Goal: Information Seeking & Learning: Understand process/instructions

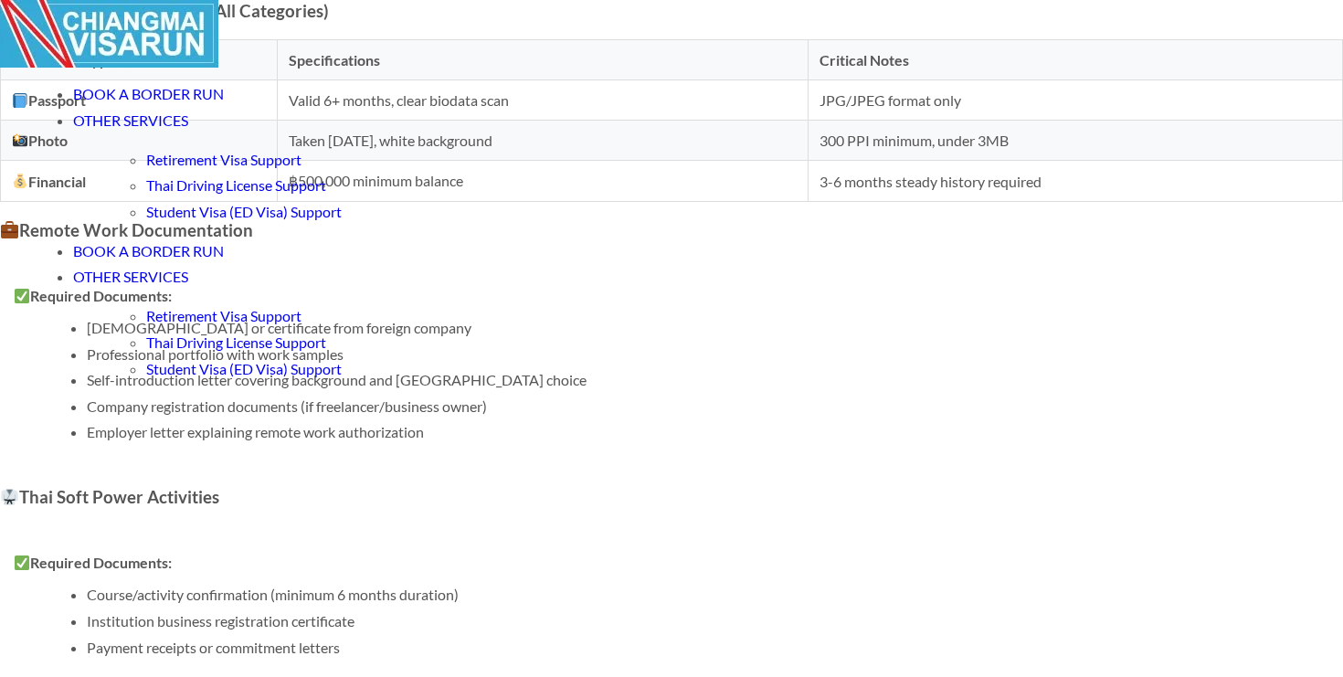
scroll to position [1776, 0]
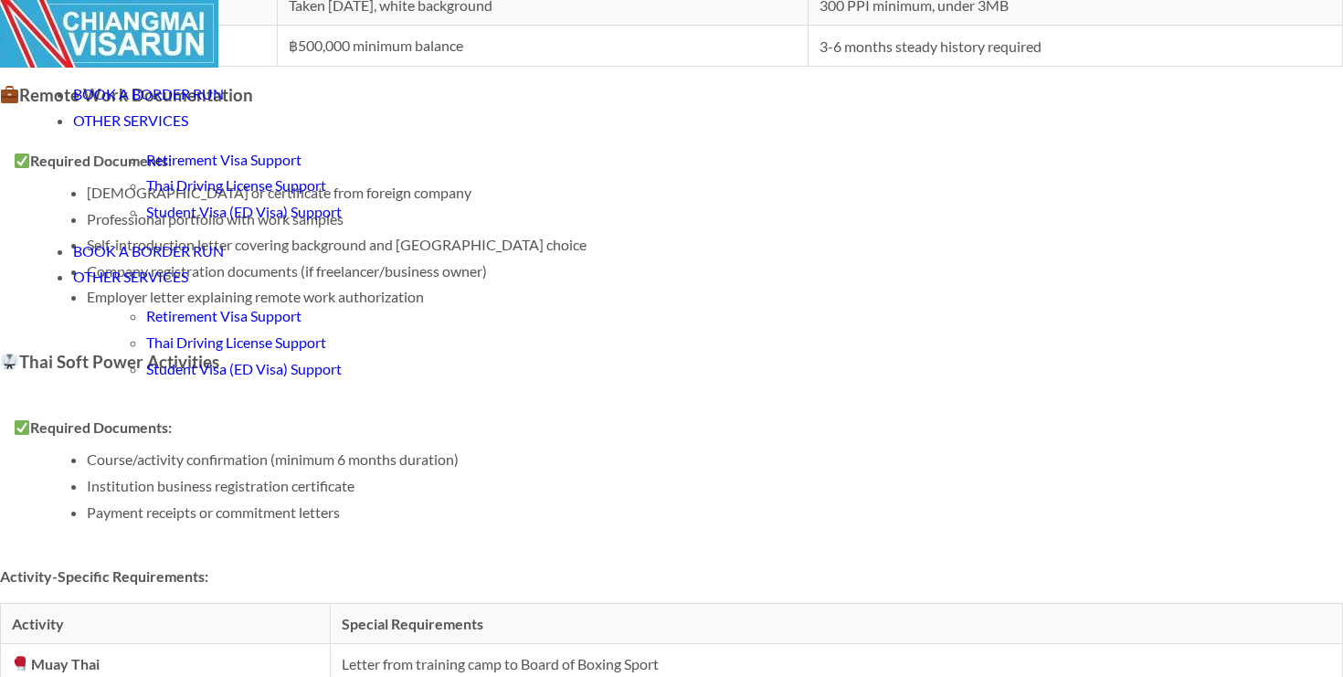
click at [411, 477] on li "Institution business registration certificate" at bounding box center [708, 485] width 1242 height 17
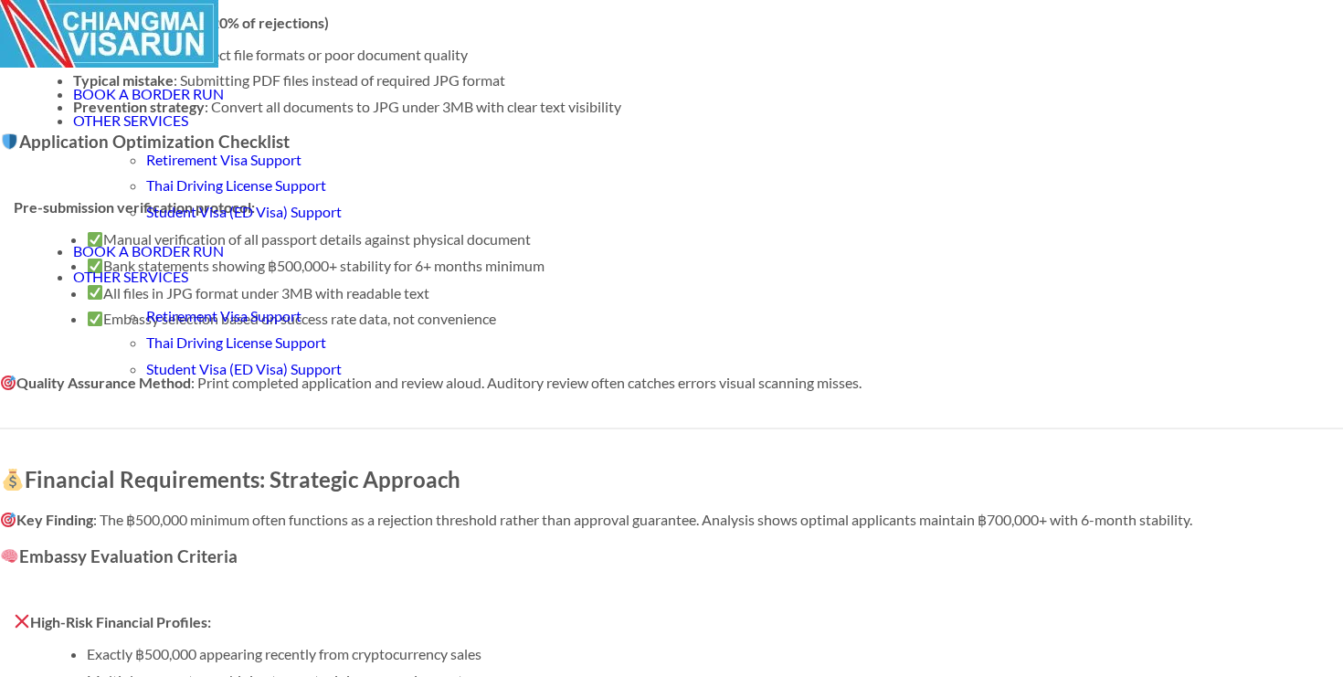
scroll to position [3961, 0]
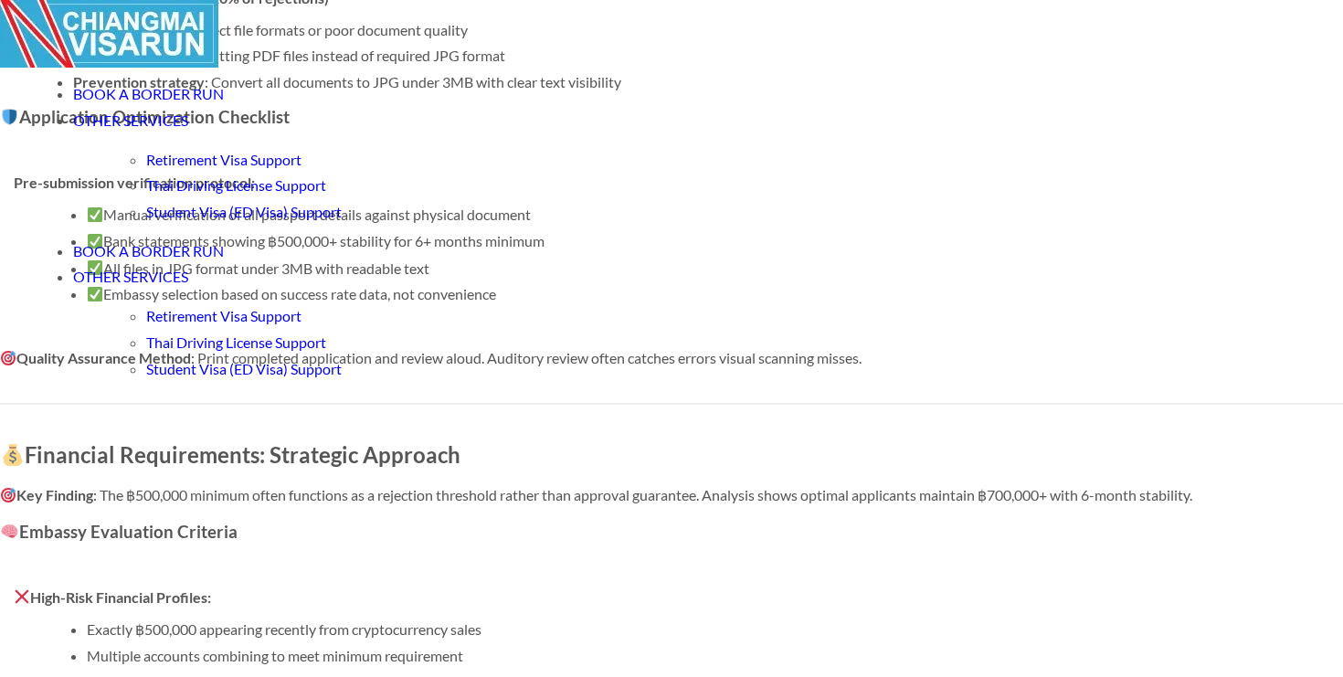
click at [575, 250] on li "Bank statements showing ฿500,000+ stability for 6+ months minimum" at bounding box center [708, 241] width 1242 height 18
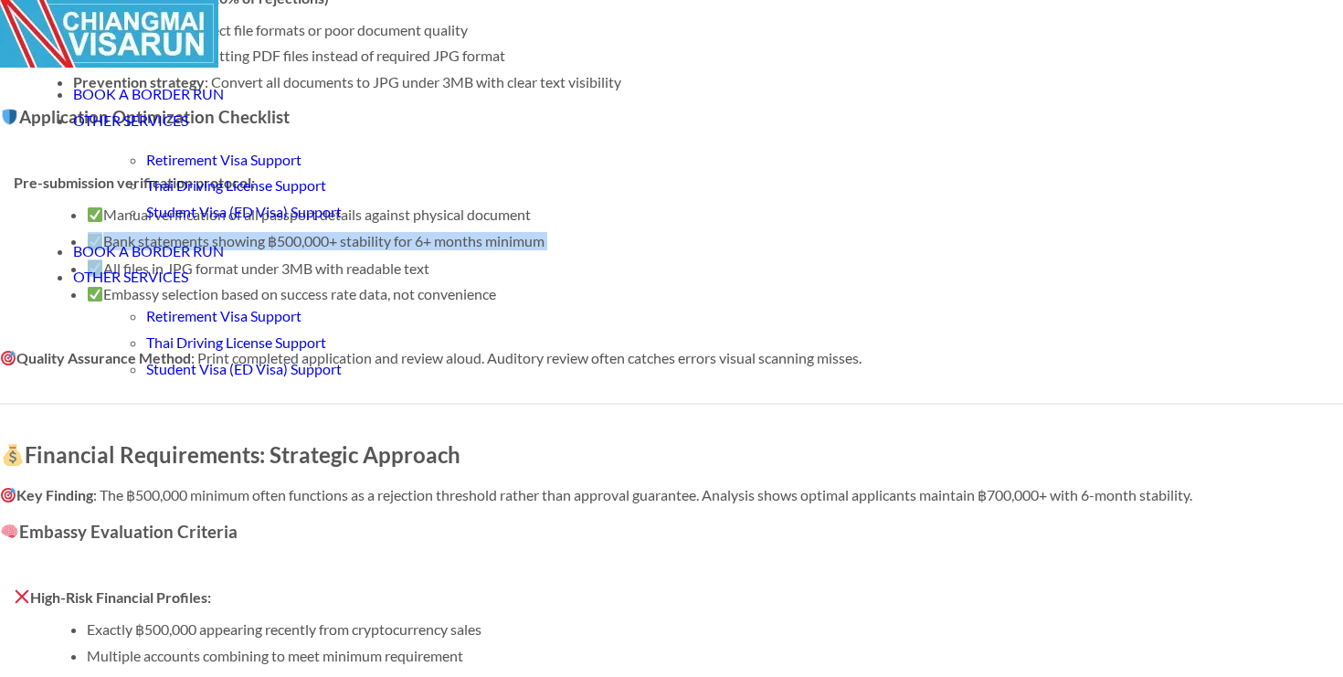
click at [575, 250] on li "Bank statements showing ฿500,000+ stability for 6+ months minimum" at bounding box center [708, 241] width 1242 height 18
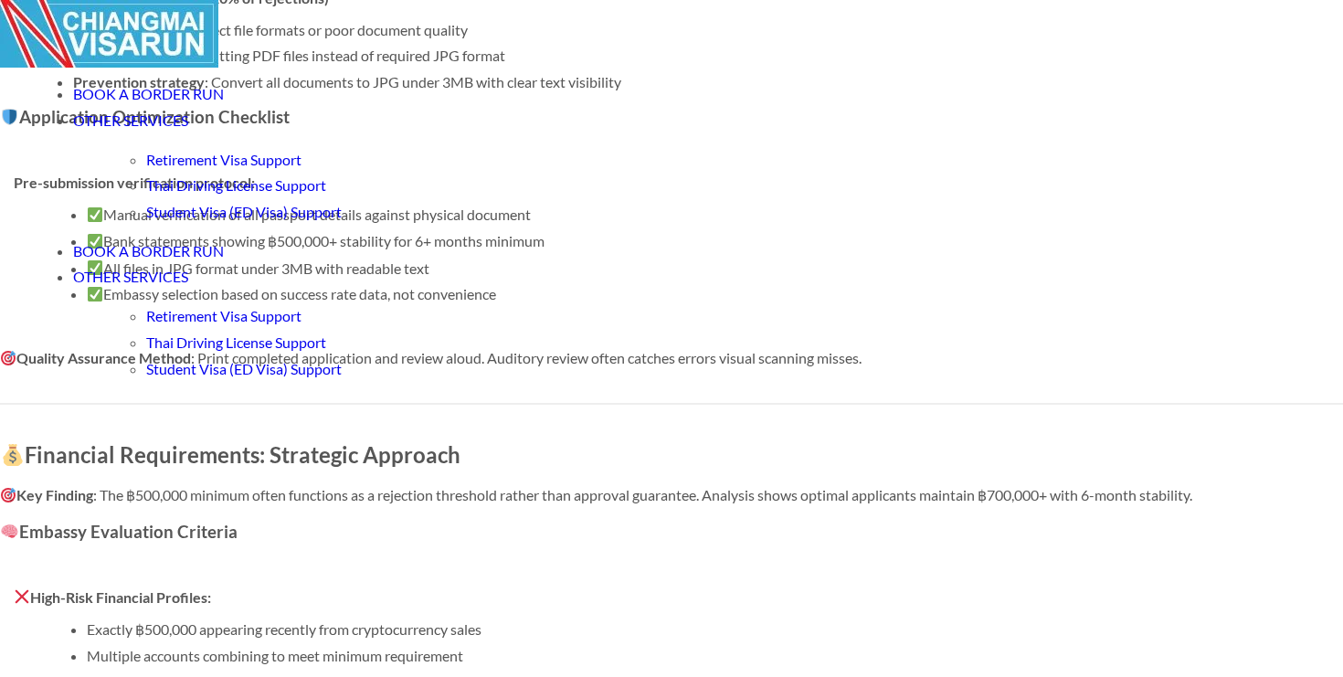
click at [558, 277] on li "All files in JPG format under 3MB with readable text" at bounding box center [708, 267] width 1242 height 17
click at [621, 277] on li "All files in JPG format under 3MB with readable text" at bounding box center [708, 267] width 1242 height 17
click at [585, 302] on li "Embassy selection based on success rate data, not convenience" at bounding box center [708, 293] width 1242 height 17
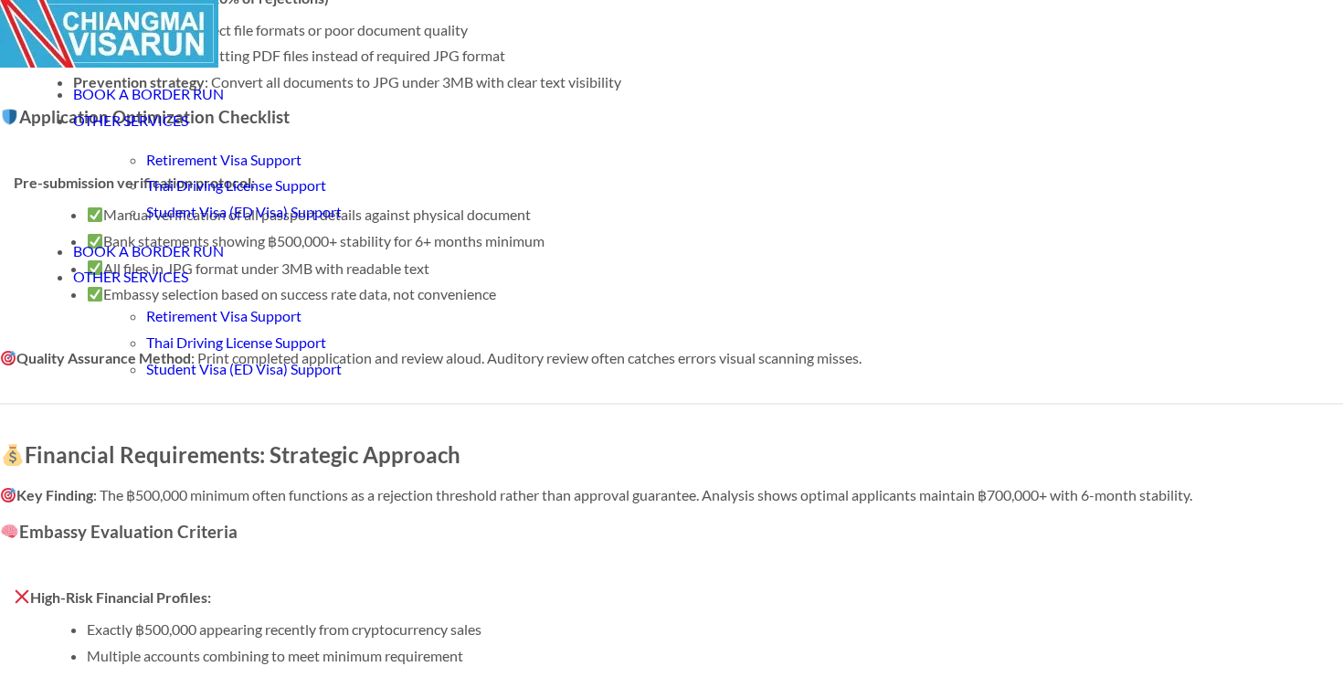
click at [585, 302] on li "Embassy selection based on success rate data, not convenience" at bounding box center [708, 293] width 1242 height 17
click at [647, 302] on li "Embassy selection based on success rate data, not convenience" at bounding box center [708, 293] width 1242 height 17
click at [564, 223] on li "Manual verification of all passport details against physical document" at bounding box center [708, 214] width 1242 height 17
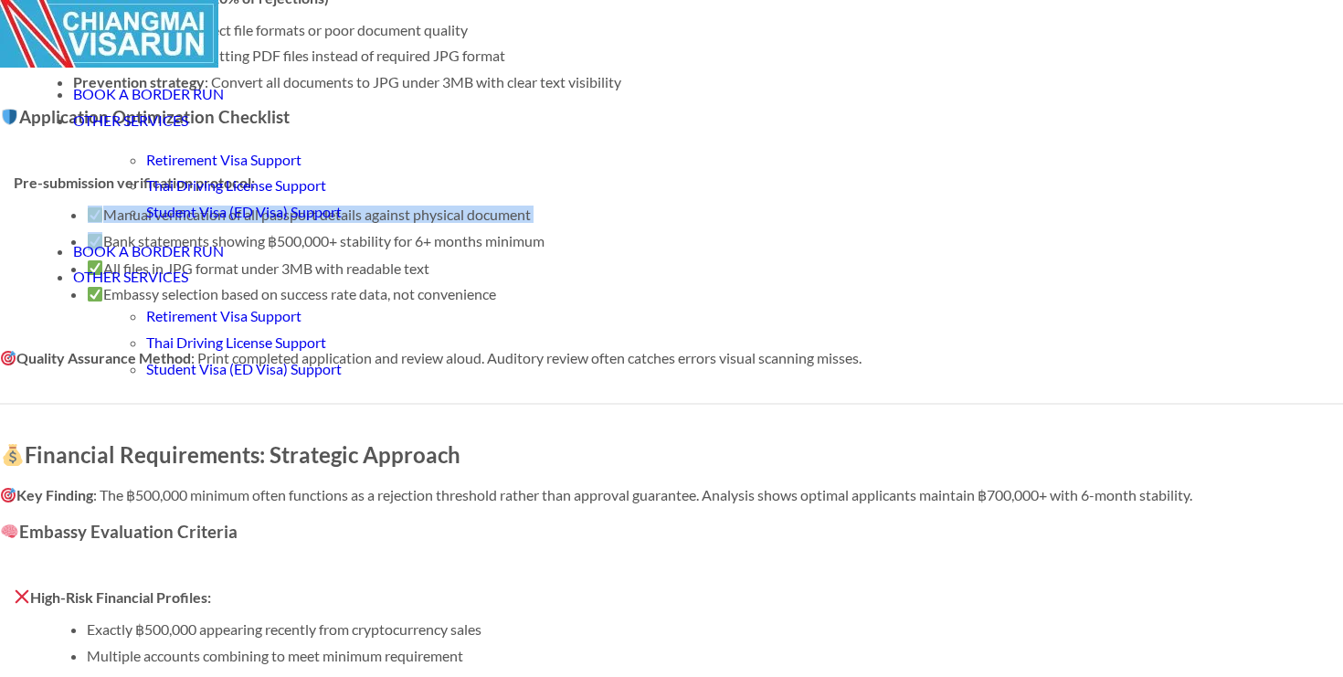
click at [564, 223] on li "Manual verification of all passport details against physical document" at bounding box center [708, 214] width 1242 height 17
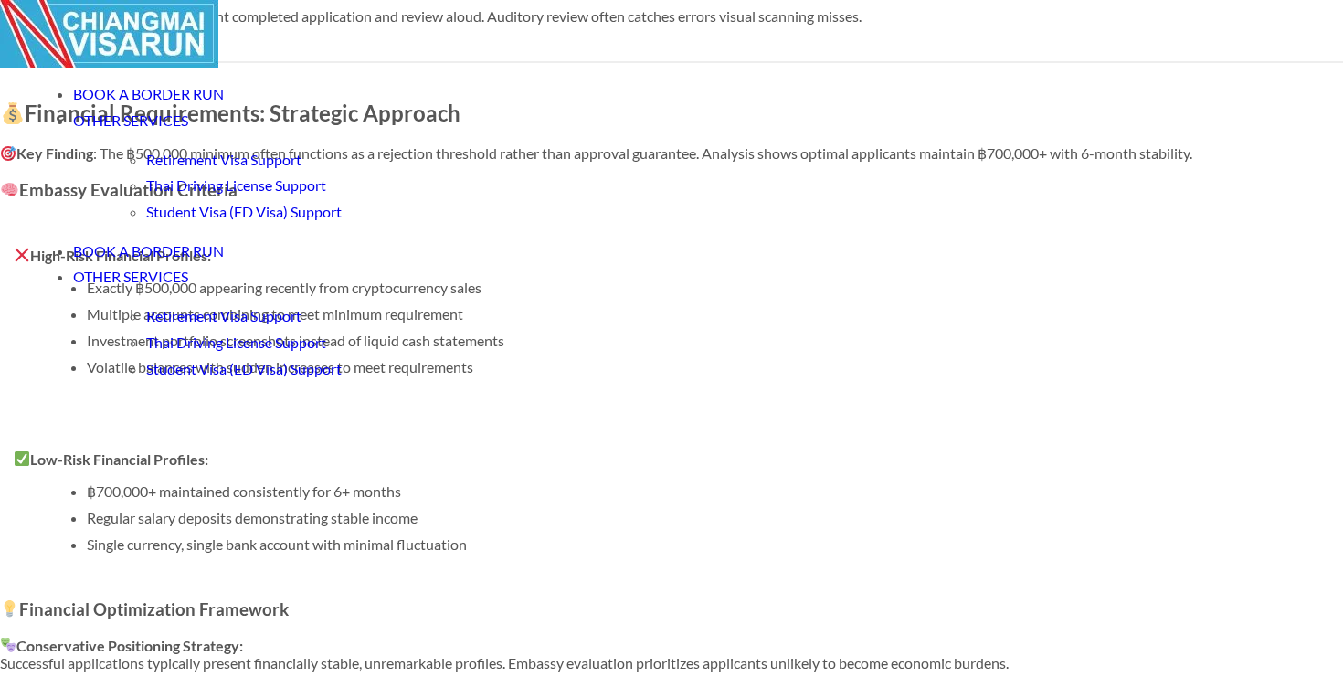
scroll to position [4305, 0]
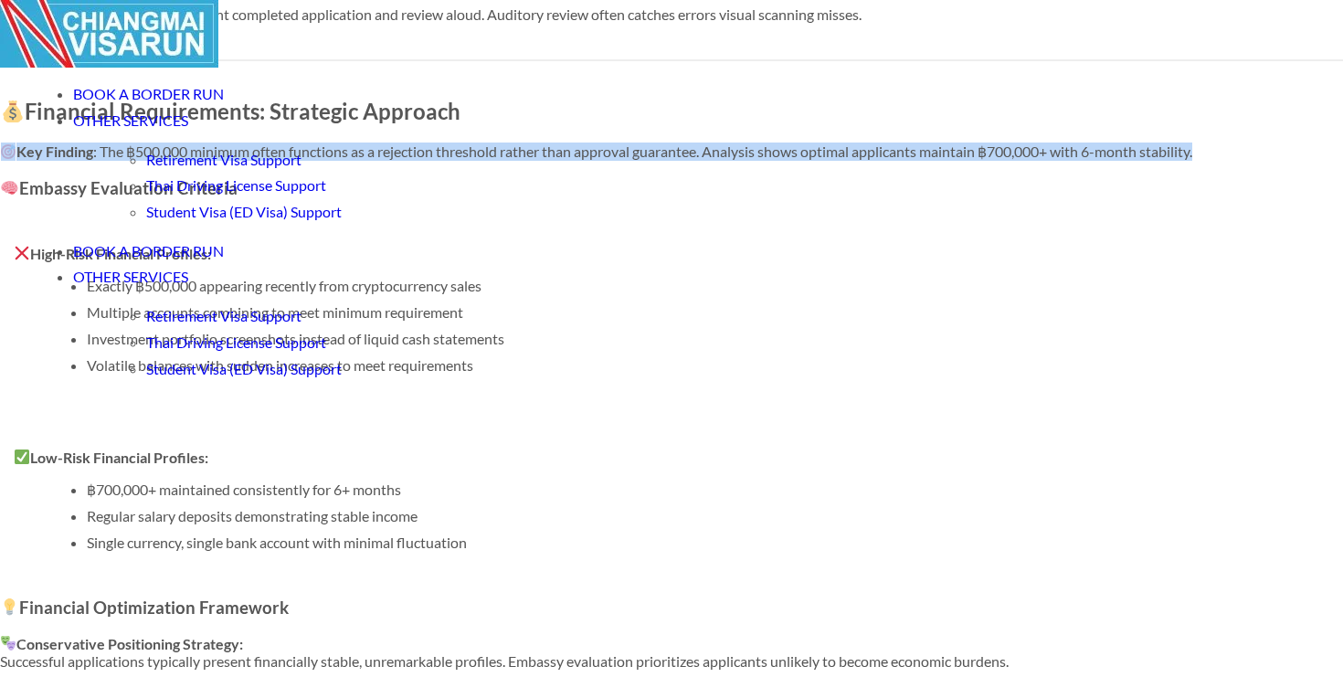
drag, startPoint x: 132, startPoint y: 389, endPoint x: 384, endPoint y: 419, distance: 253.9
click at [385, 419] on div "Thailand DTV Visa: The No Fluff DTV Application Guide for 2025 Last updated: [D…" at bounding box center [671, 250] width 1343 height 8312
click at [458, 161] on p "Key Finding : The ฿500,000 minimum often functions as a rejection threshold rat…" at bounding box center [671, 151] width 1343 height 18
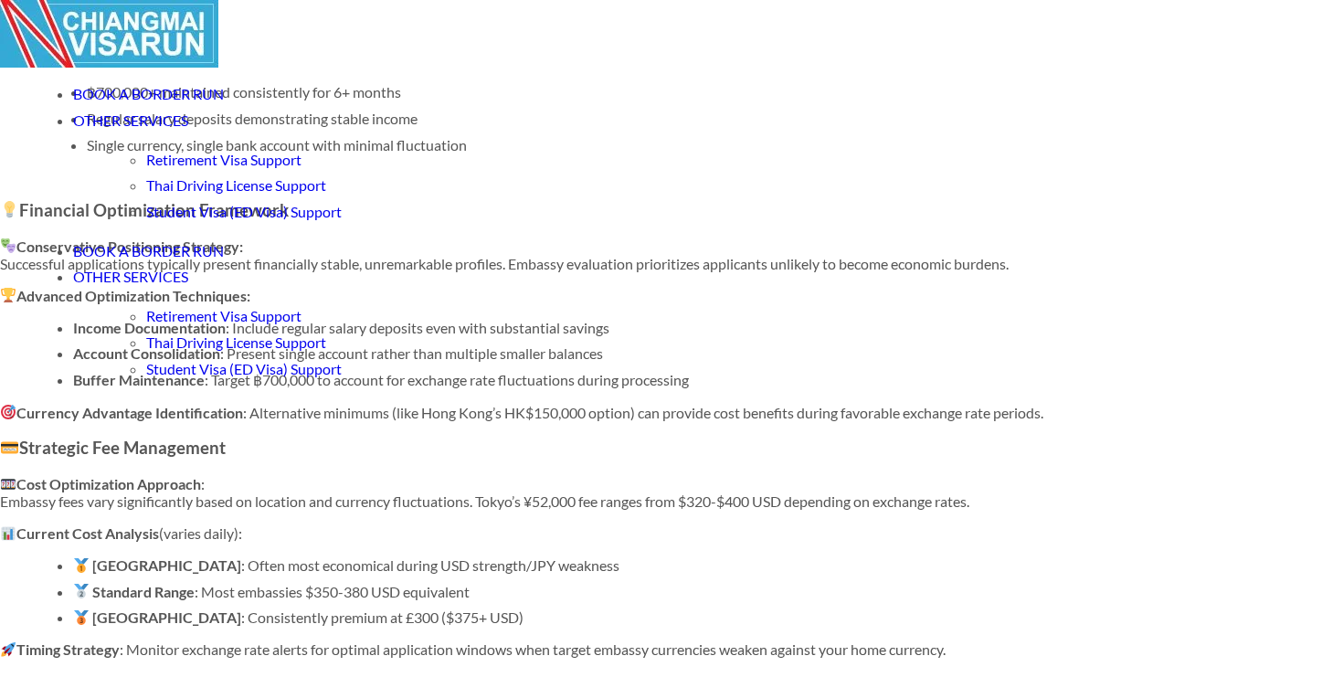
scroll to position [4708, 0]
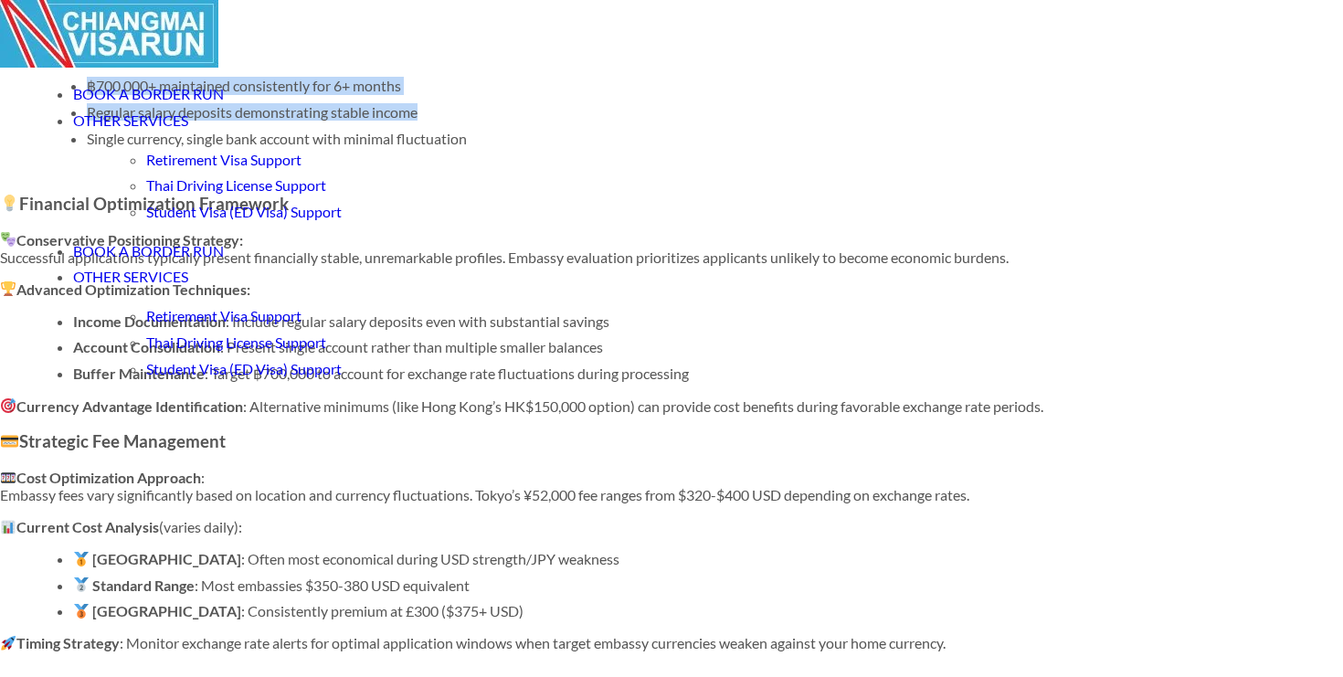
drag, startPoint x: 376, startPoint y: 363, endPoint x: 602, endPoint y: 407, distance: 230.0
click at [602, 175] on div "Low-Risk Financial Profiles: ฿700,000+ maintained consistently for 6+ months Re…" at bounding box center [671, 95] width 1343 height 159
click at [602, 121] on li "Regular salary deposits demonstrating stable income" at bounding box center [708, 111] width 1242 height 17
drag, startPoint x: 602, startPoint y: 407, endPoint x: 584, endPoint y: 318, distance: 91.4
click at [584, 175] on div "Low-Risk Financial Profiles: ฿700,000+ maintained consistently for 6+ months Re…" at bounding box center [671, 95] width 1343 height 159
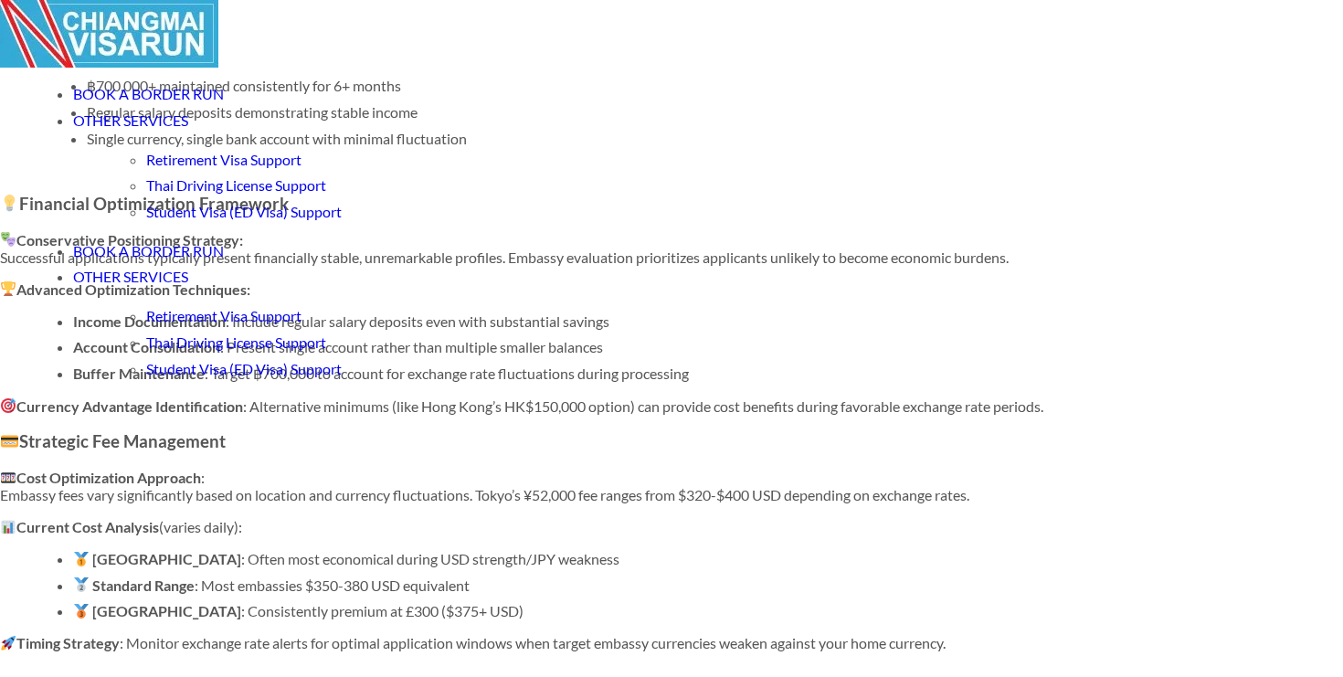
click at [584, 62] on p "Low-Risk Financial Profiles:" at bounding box center [671, 53] width 1315 height 17
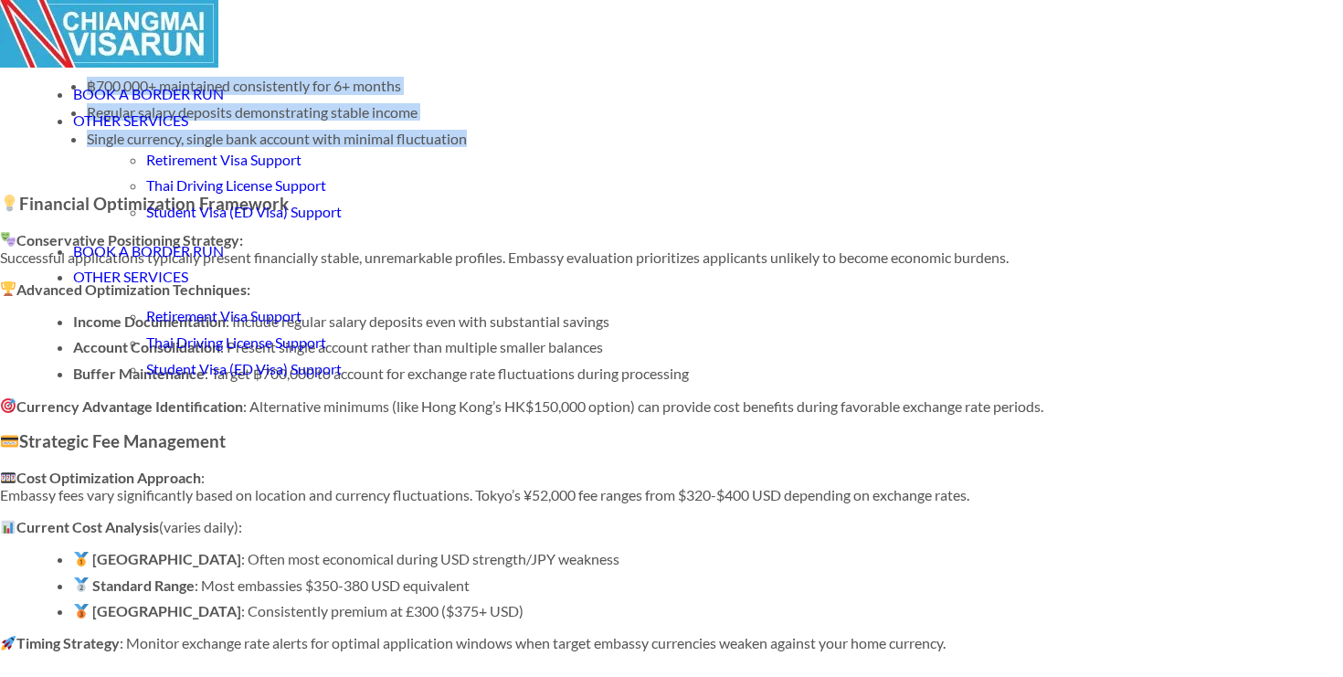
drag, startPoint x: 540, startPoint y: 349, endPoint x: 652, endPoint y: 444, distance: 147.1
click at [652, 175] on div "Low-Risk Financial Profiles: ฿700,000+ maintained consistently for 6+ months Re…" at bounding box center [671, 95] width 1343 height 159
click at [652, 147] on li "Single currency, single bank account with minimal fluctuation" at bounding box center [708, 138] width 1242 height 17
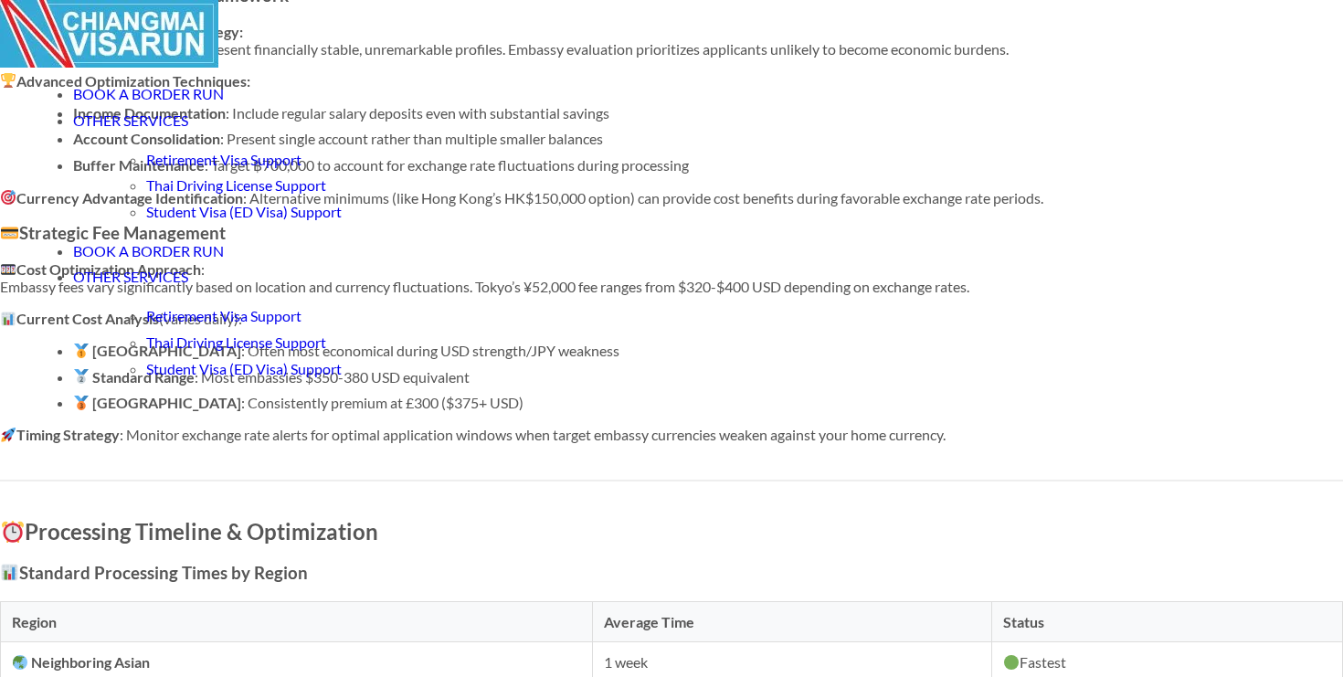
scroll to position [4927, 0]
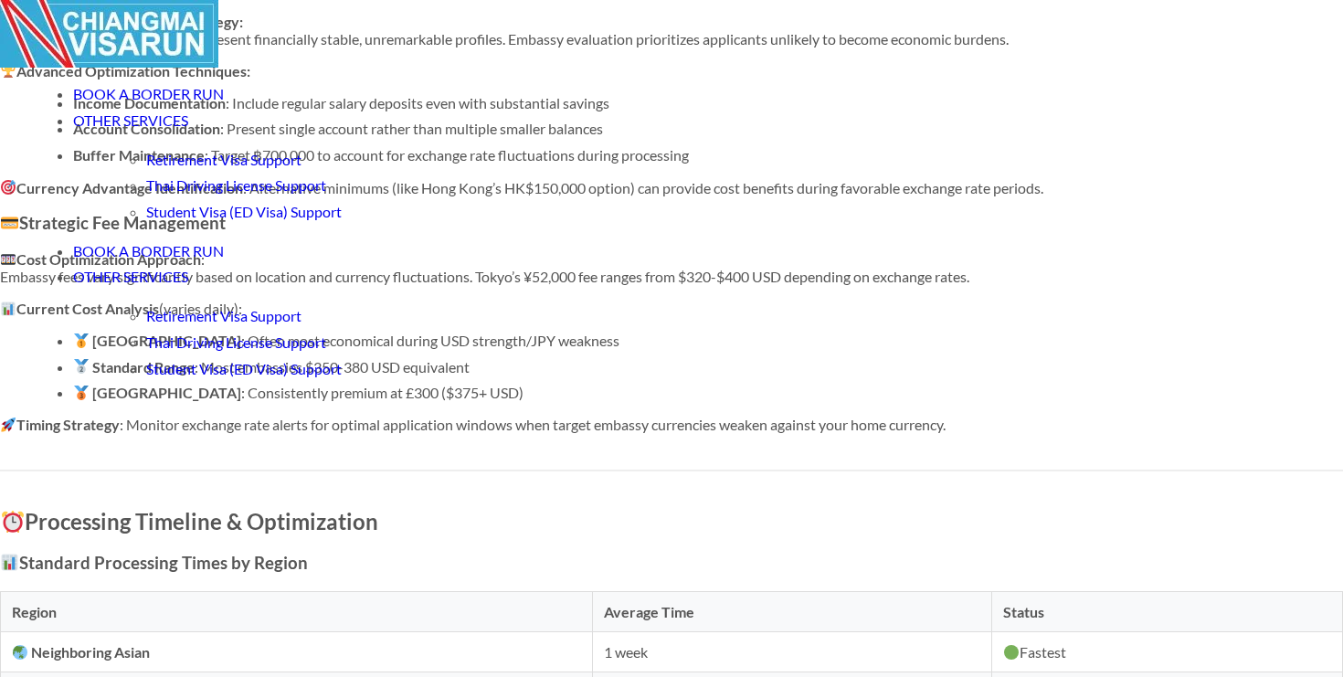
click at [644, 111] on li "Income Documentation : Include regular salary deposits even with substantial sa…" at bounding box center [708, 102] width 1270 height 17
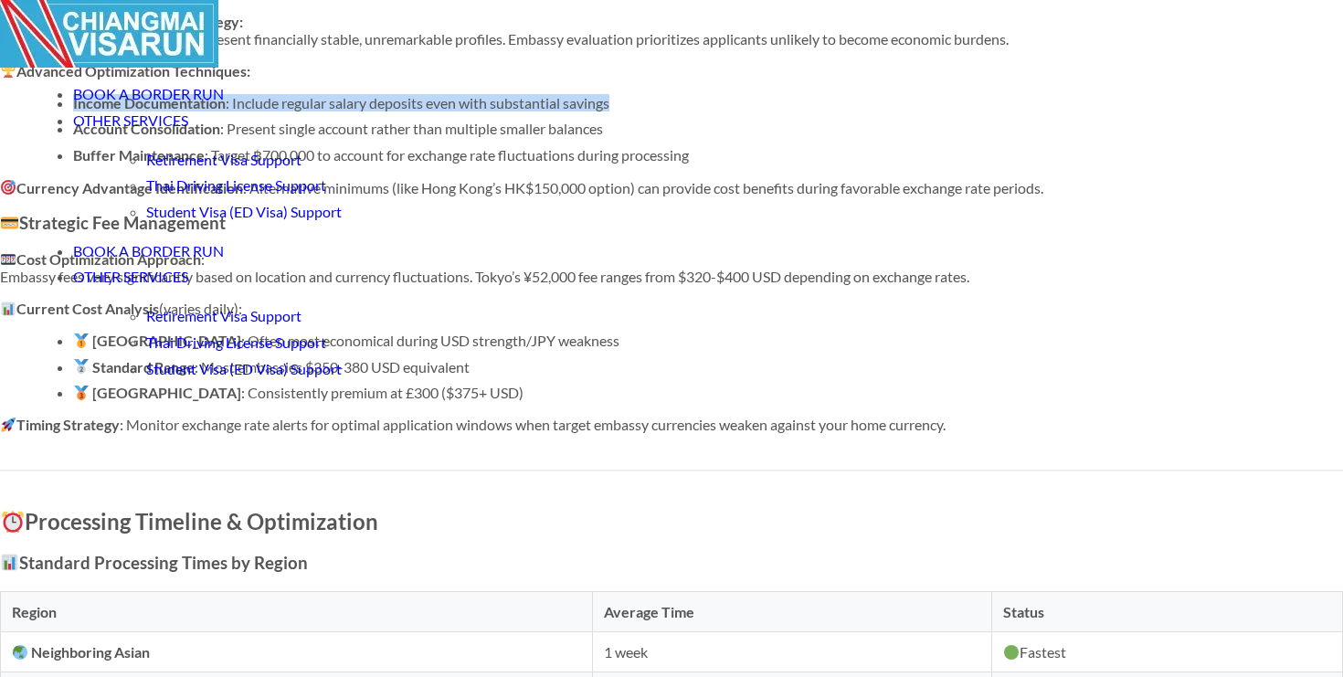
click at [644, 111] on li "Income Documentation : Include regular salary deposits even with substantial sa…" at bounding box center [708, 102] width 1270 height 17
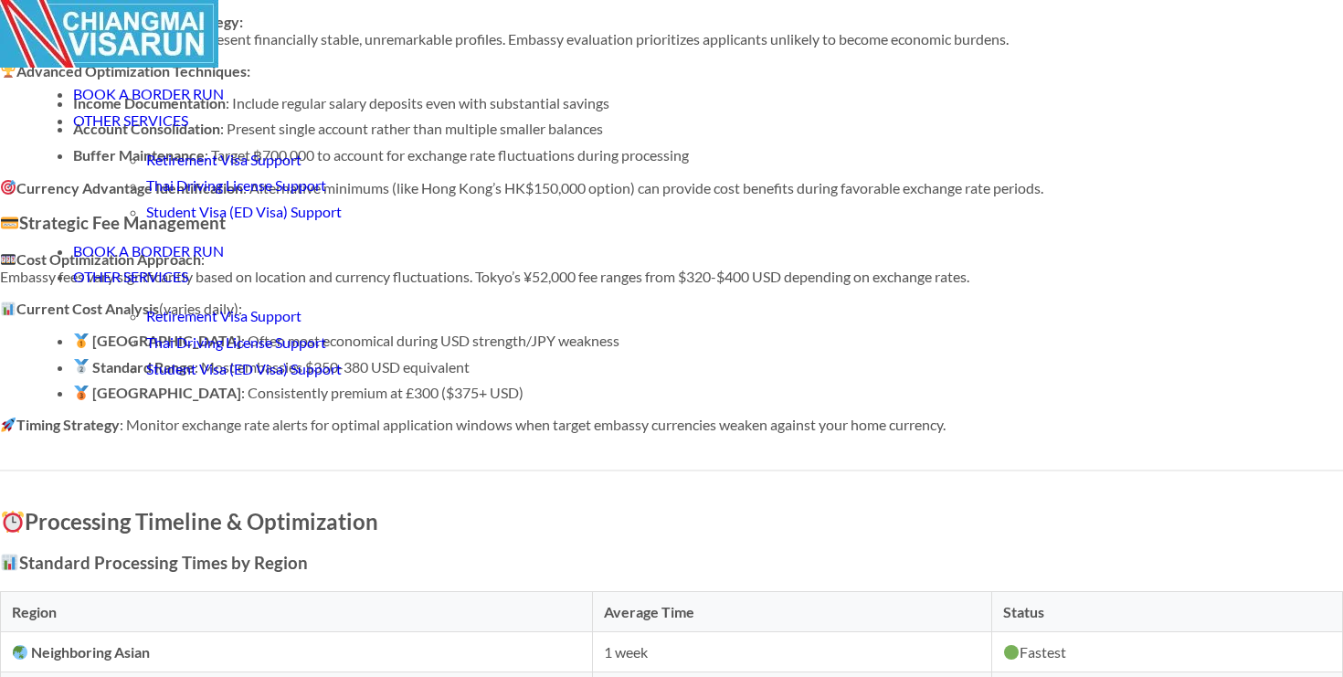
click at [663, 137] on li "Account Consolidation : Present single account rather than multiple smaller bal…" at bounding box center [708, 128] width 1270 height 17
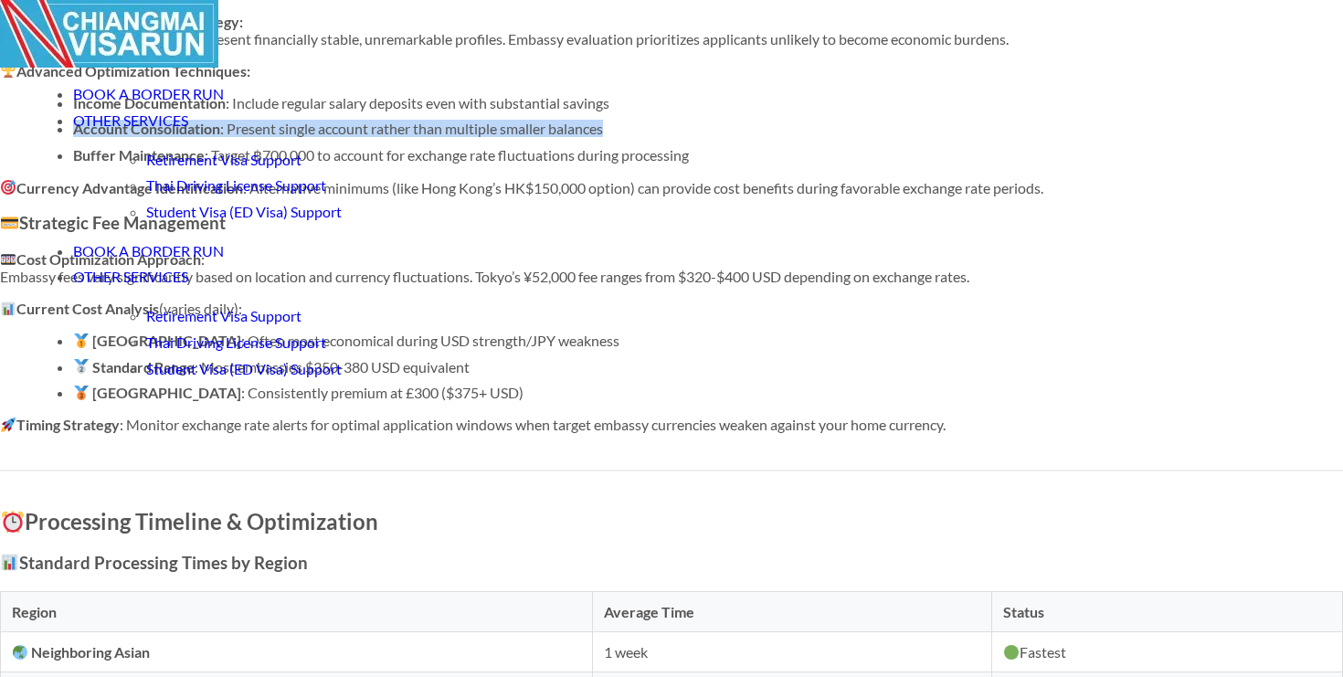
click at [663, 137] on li "Account Consolidation : Present single account rather than multiple smaller bal…" at bounding box center [708, 128] width 1270 height 17
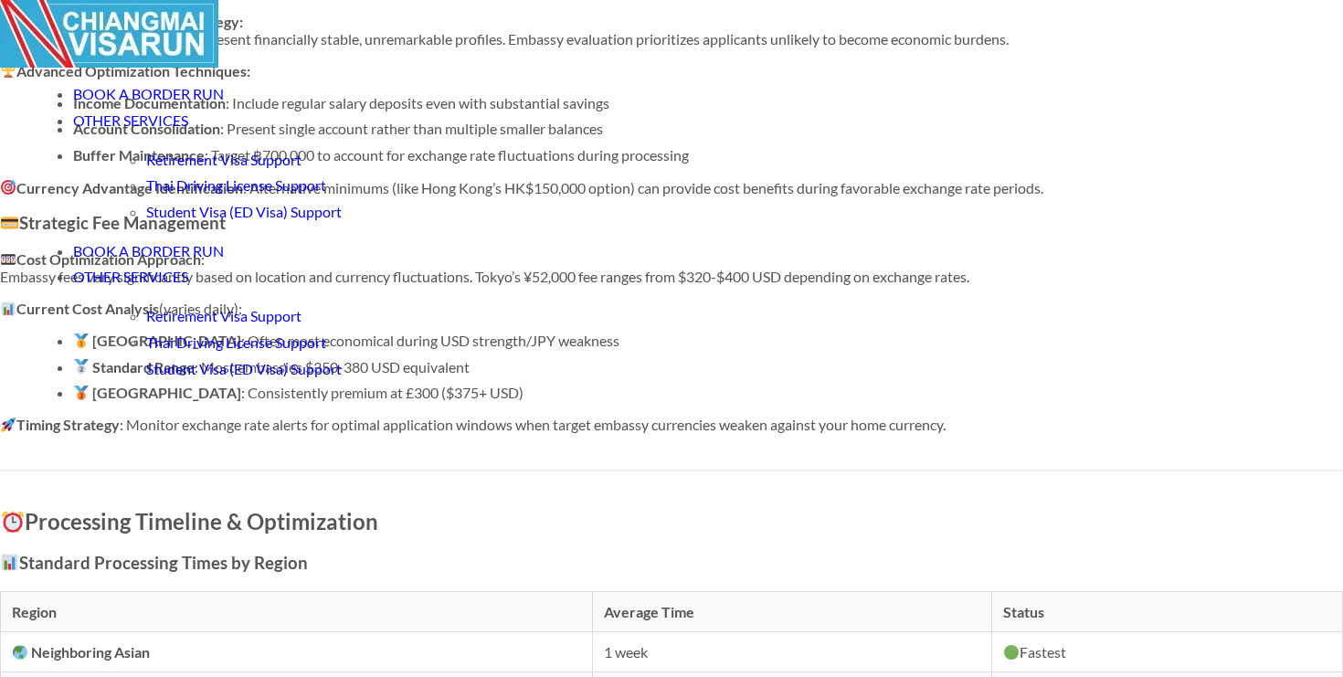
click at [650, 164] on li "Buffer Maintenance : Target ฿700,000 to account for exchange rate fluctuations …" at bounding box center [708, 155] width 1270 height 18
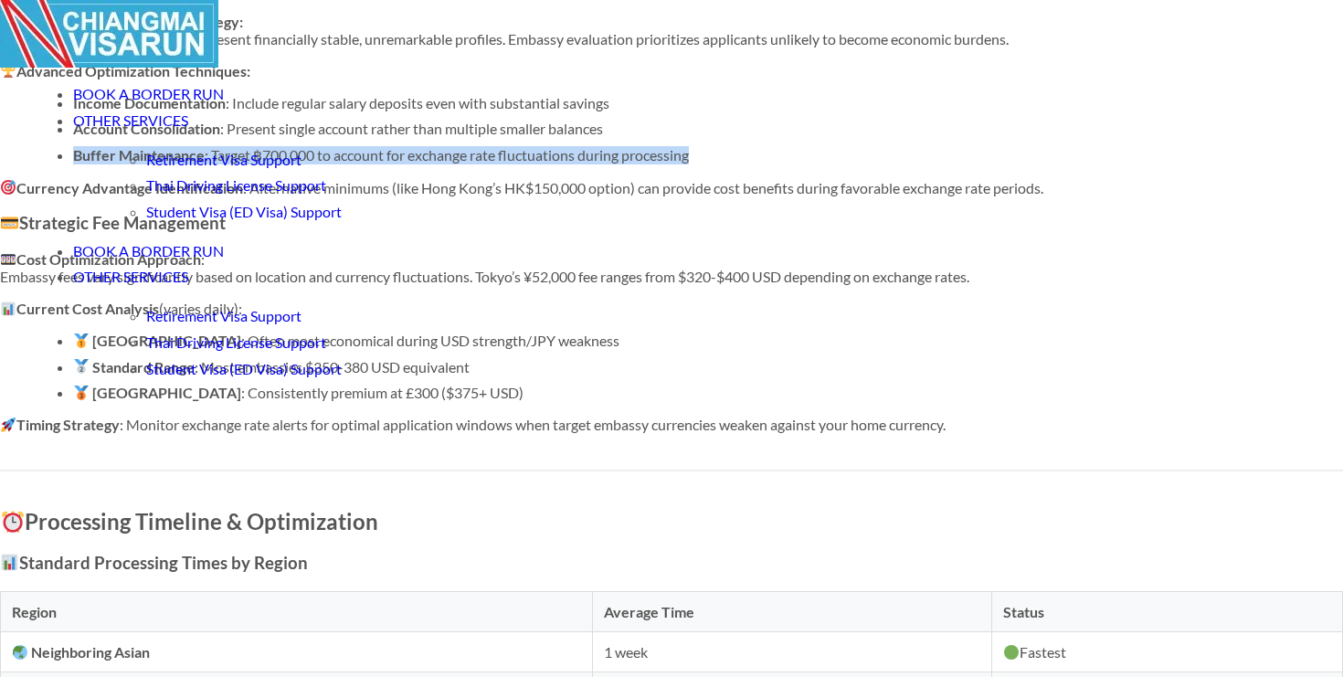
click at [650, 164] on li "Buffer Maintenance : Target ฿700,000 to account for exchange rate fluctuations …" at bounding box center [708, 155] width 1270 height 18
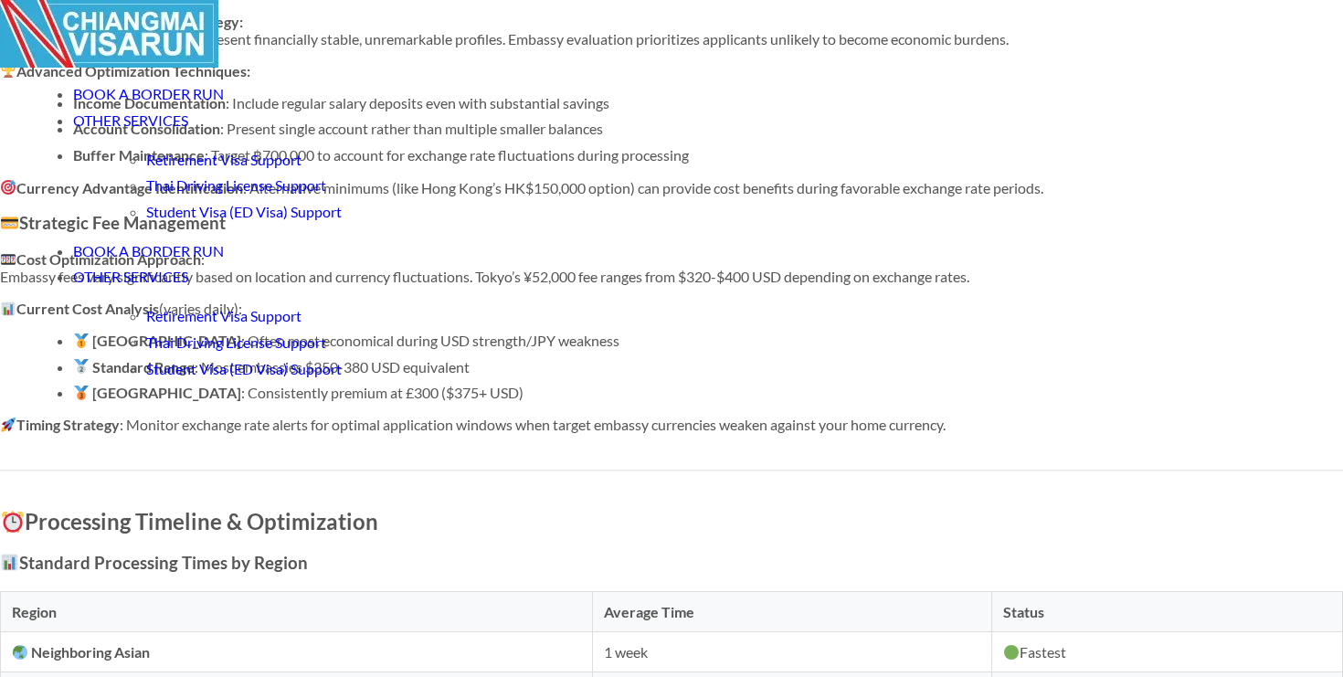
click at [699, 137] on li "Account Consolidation : Present single account rather than multiple smaller bal…" at bounding box center [708, 128] width 1270 height 17
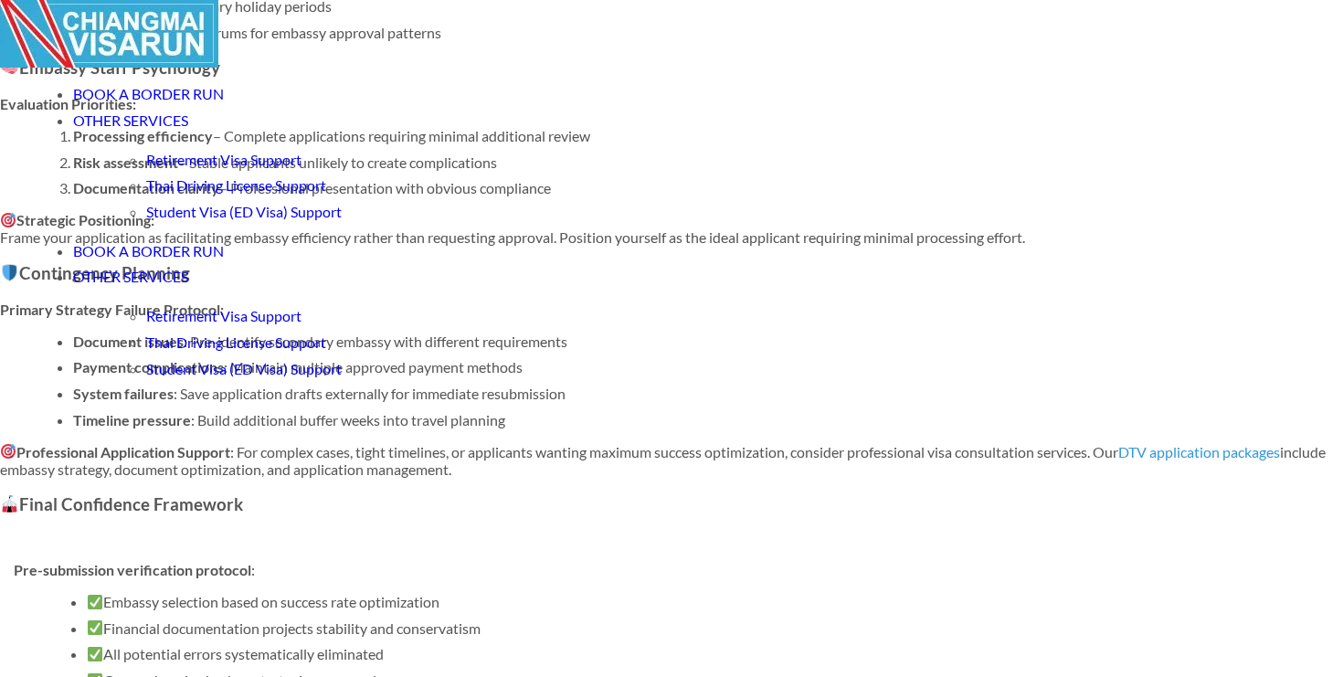
scroll to position [7494, 0]
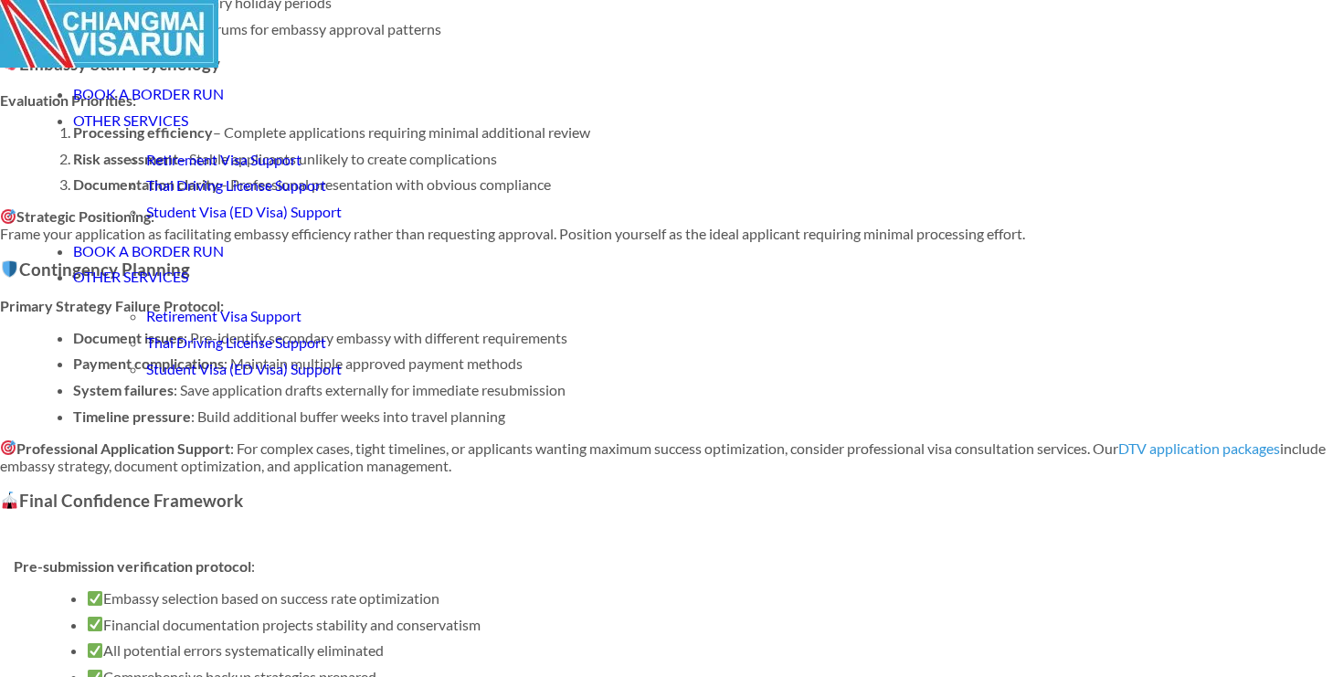
drag, startPoint x: 697, startPoint y: 492, endPoint x: 685, endPoint y: 141, distance: 351.9
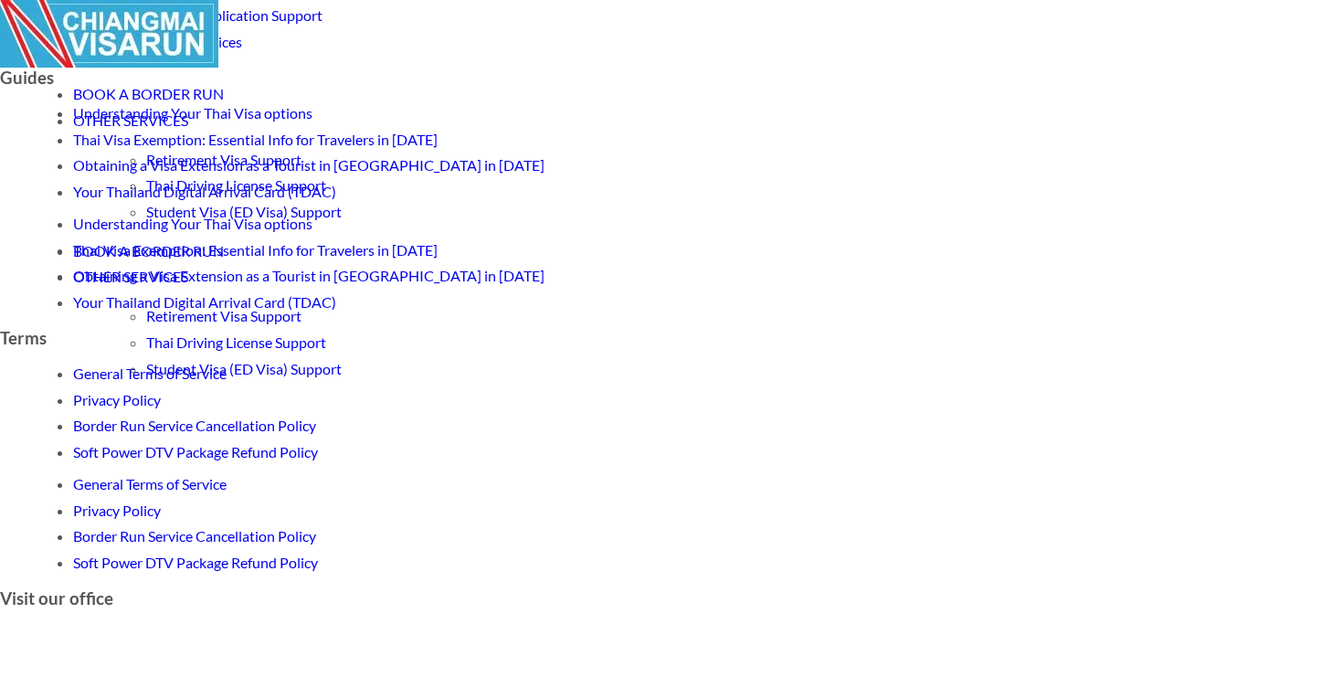
scroll to position [8993, 0]
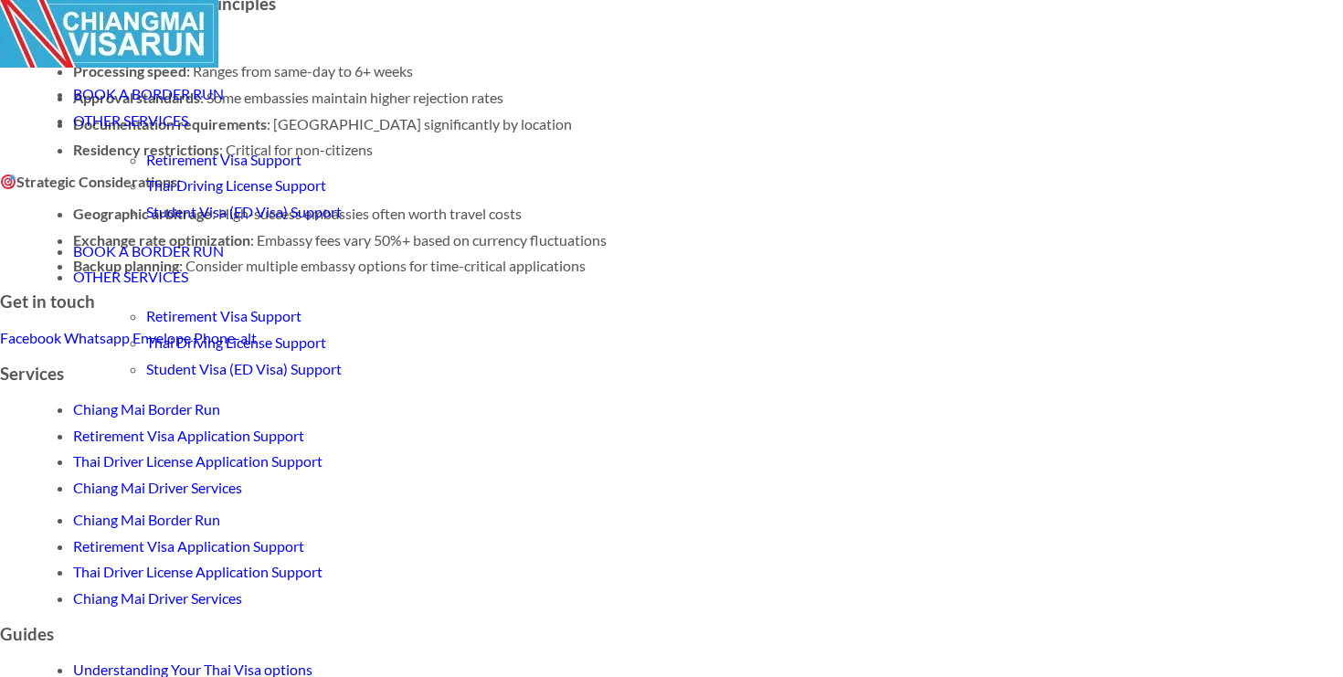
scroll to position [8221, 0]
